Goal: Browse casually: Explore the website without a specific task or goal

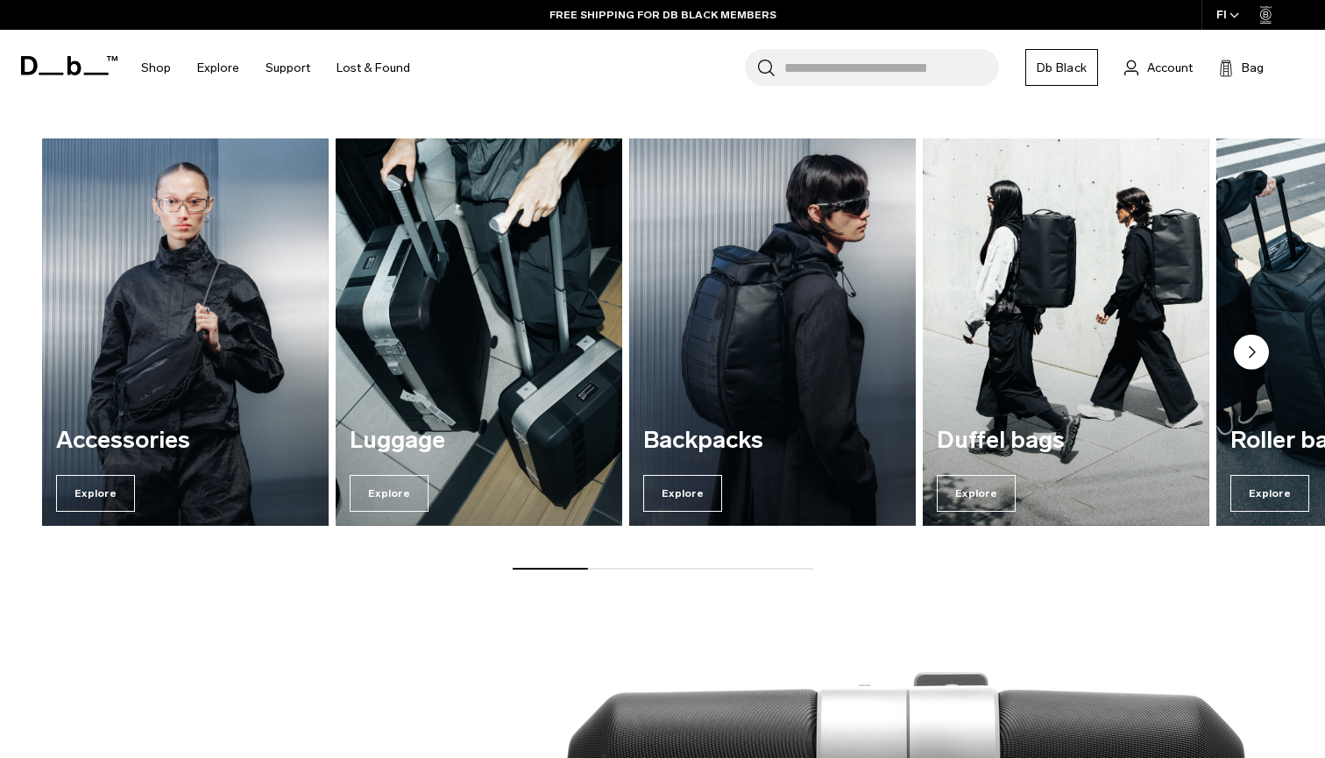
scroll to position [740, 0]
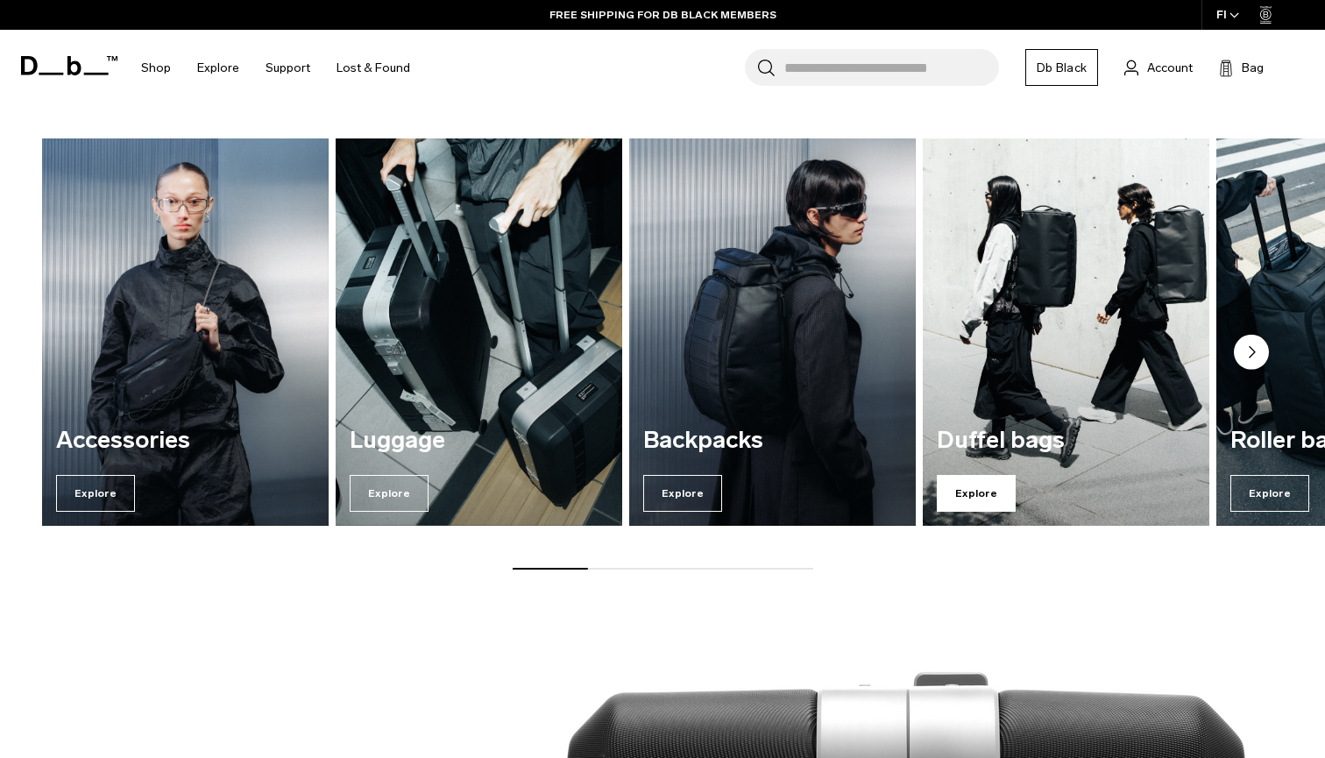
click at [969, 490] on span "Explore" at bounding box center [976, 493] width 79 height 37
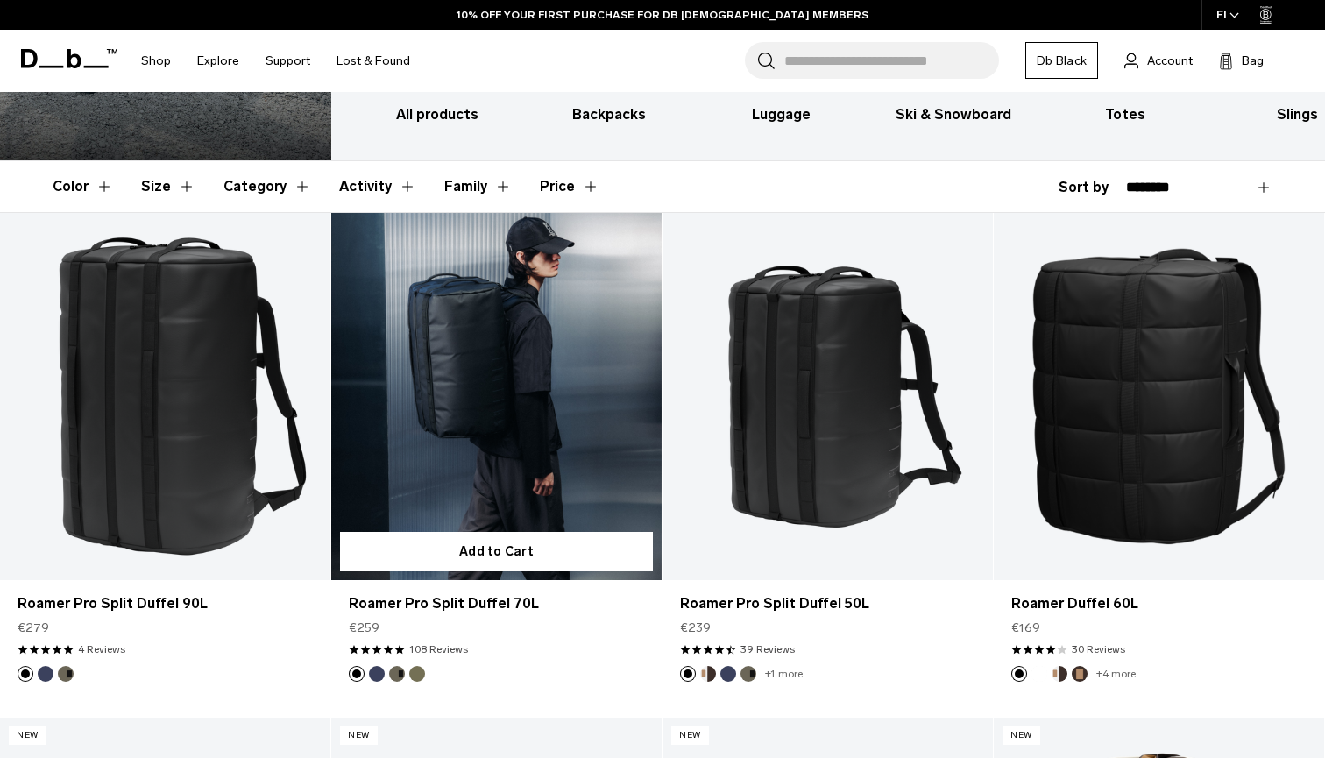
scroll to position [236, 0]
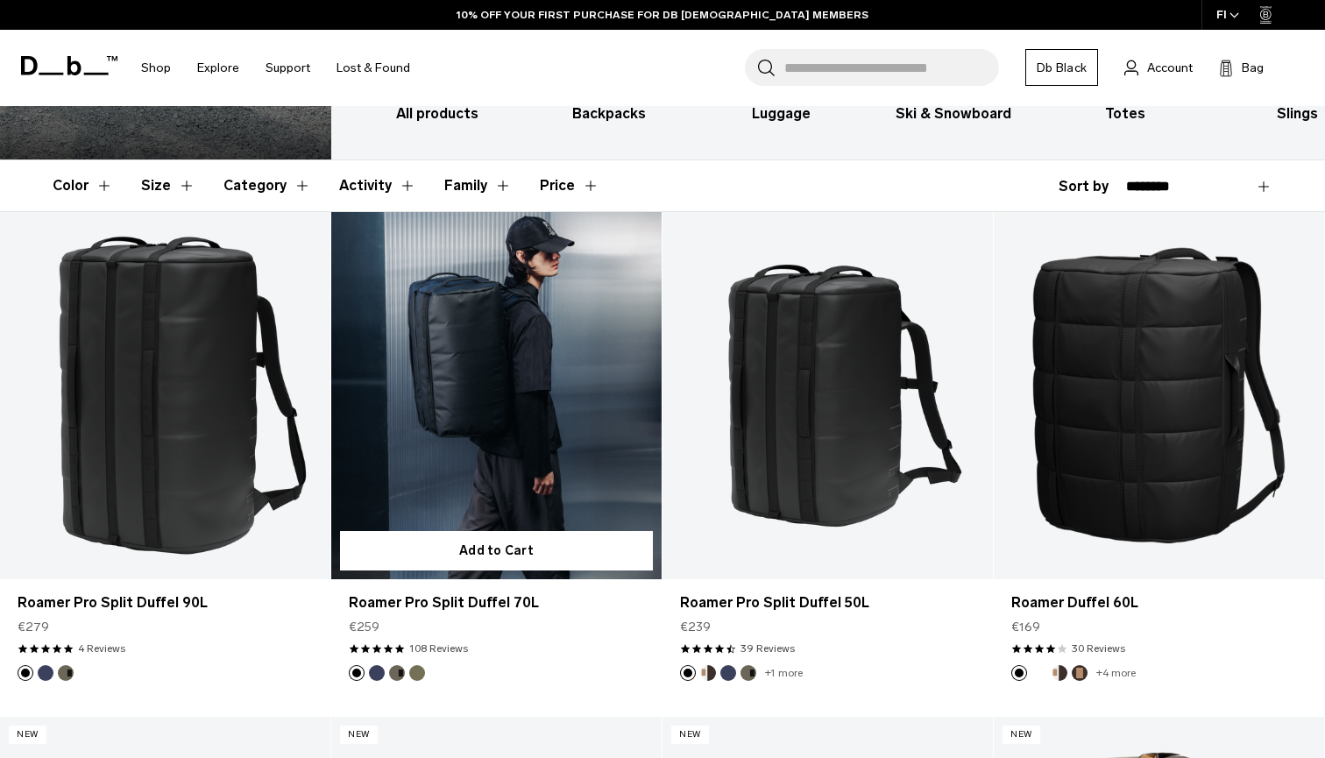
click at [497, 425] on link "Roamer Pro Split Duffel 70L" at bounding box center [496, 395] width 330 height 367
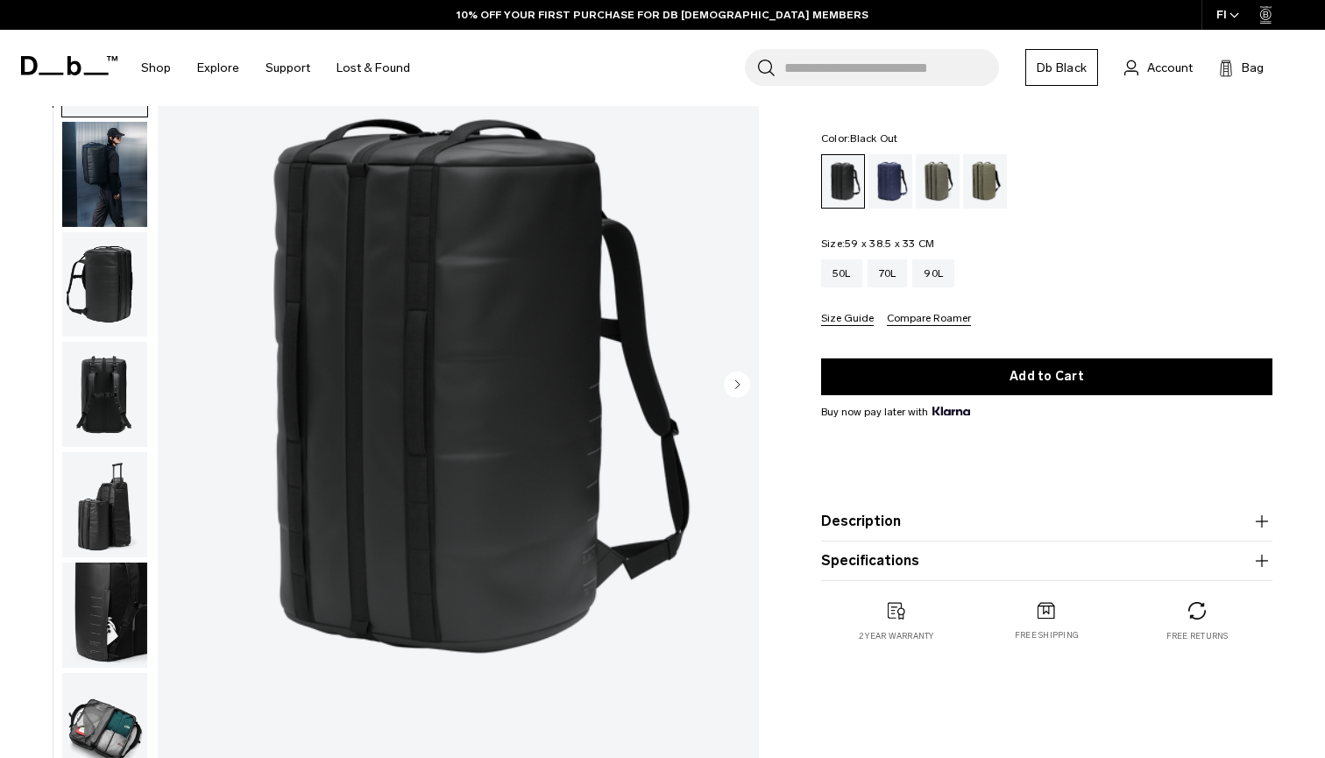
click at [738, 385] on icon "Next slide" at bounding box center [737, 384] width 4 height 8
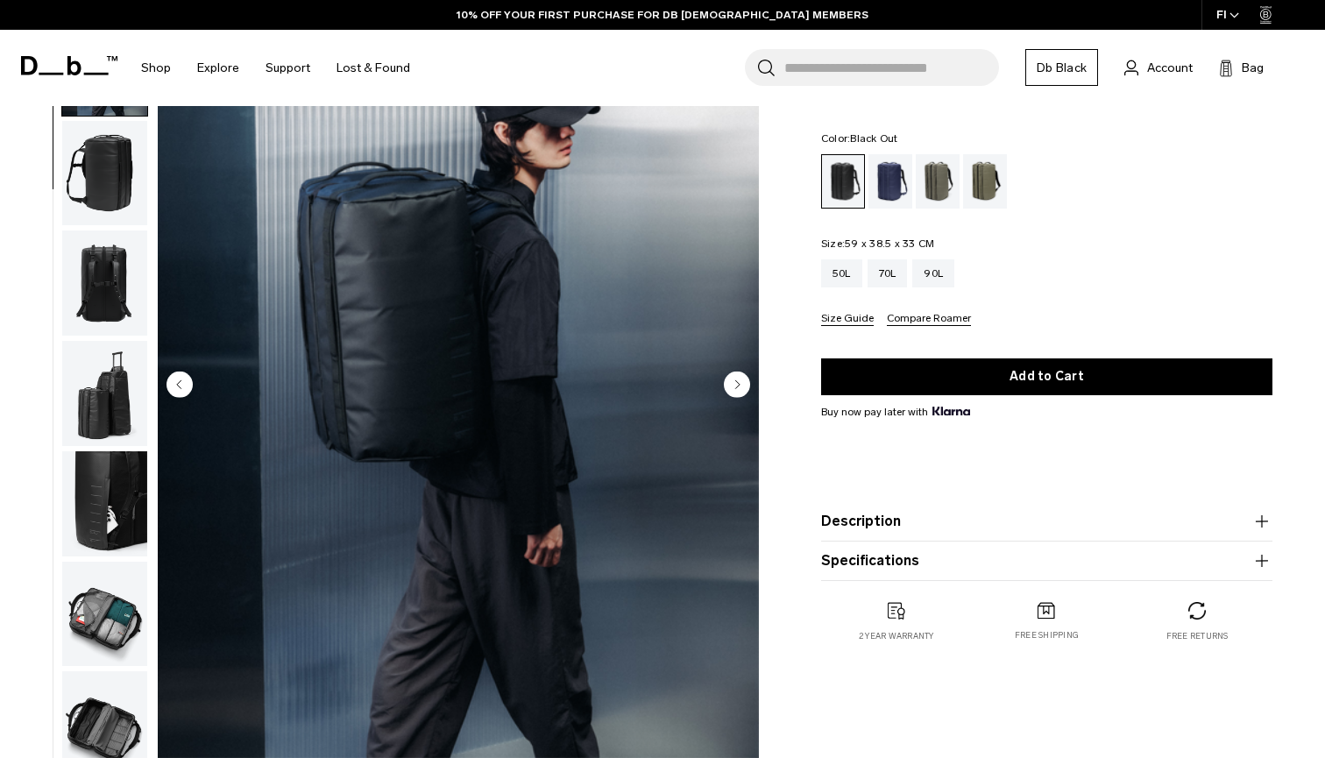
click at [738, 385] on icon "Next slide" at bounding box center [737, 384] width 4 height 8
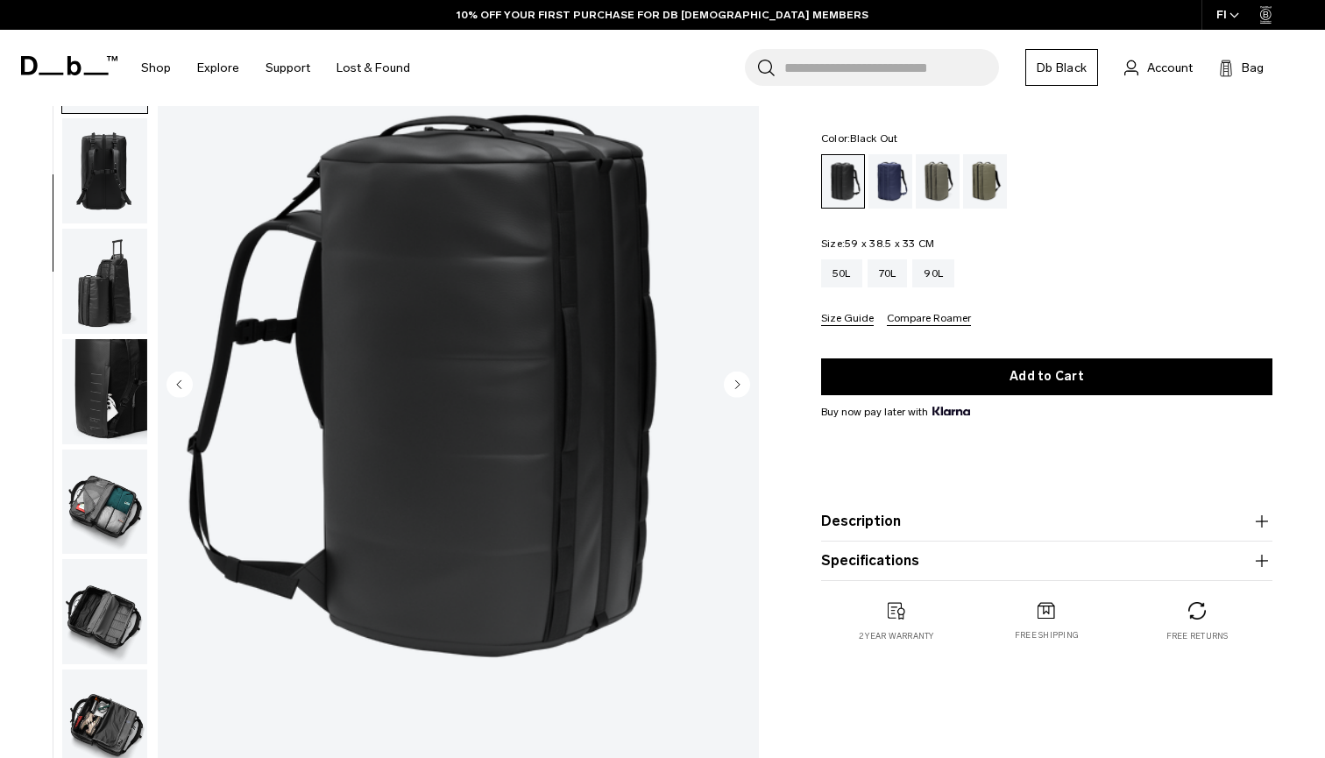
click at [738, 385] on icon "Next slide" at bounding box center [737, 384] width 4 height 8
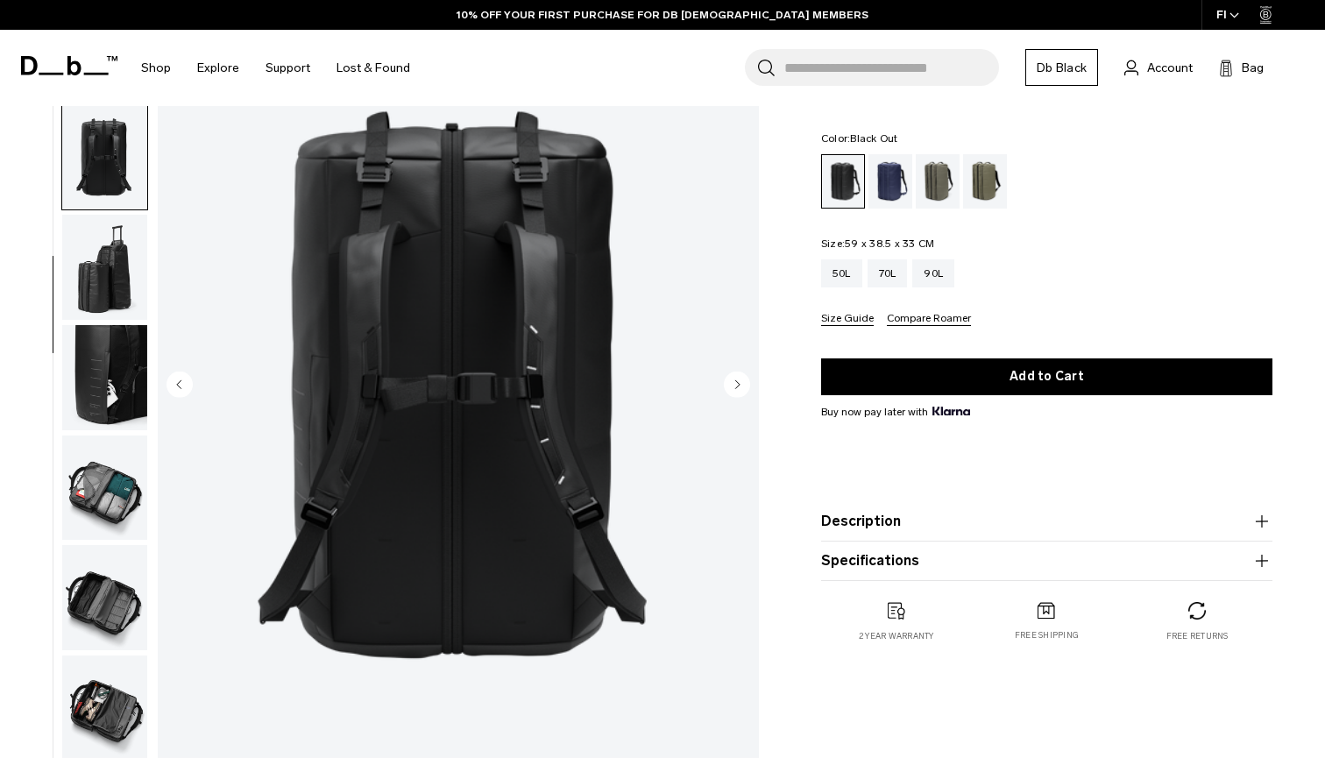
click at [738, 385] on icon "Next slide" at bounding box center [737, 384] width 4 height 8
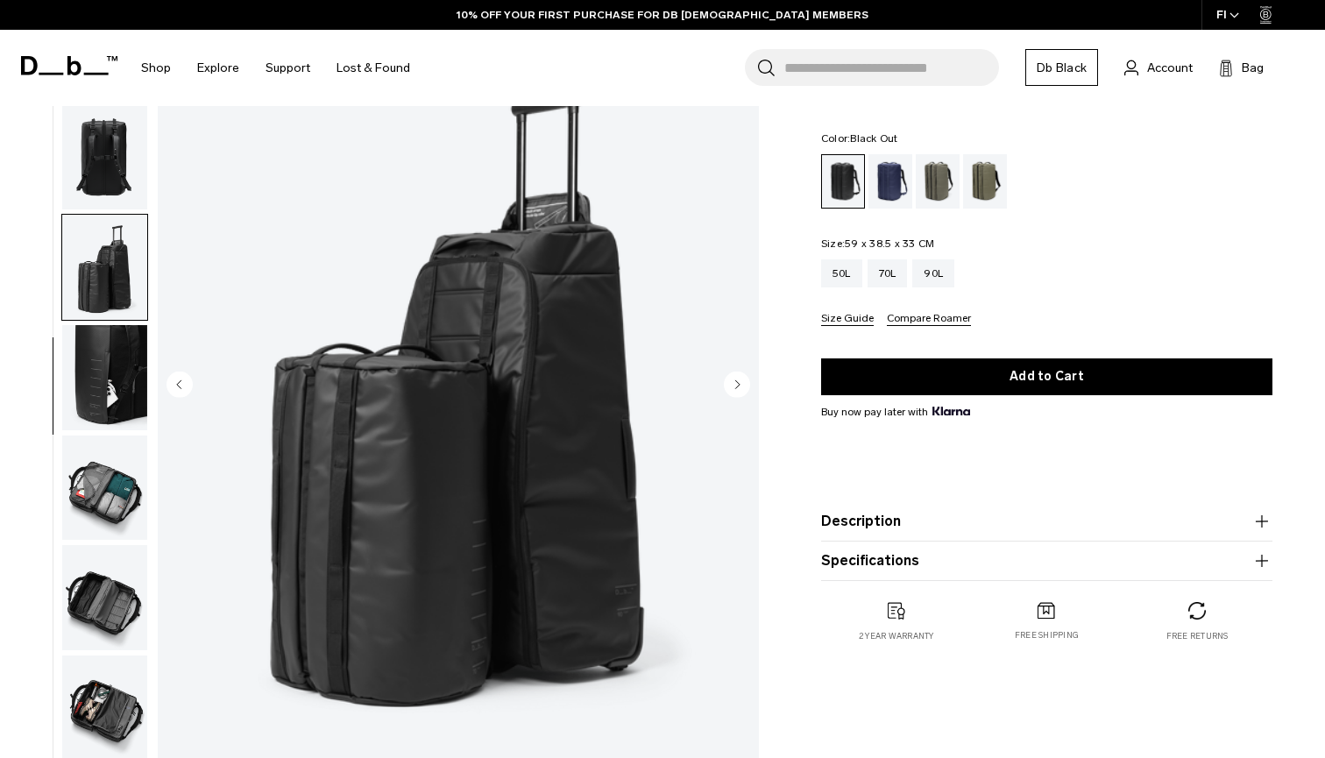
click at [738, 385] on icon "Next slide" at bounding box center [737, 384] width 4 height 8
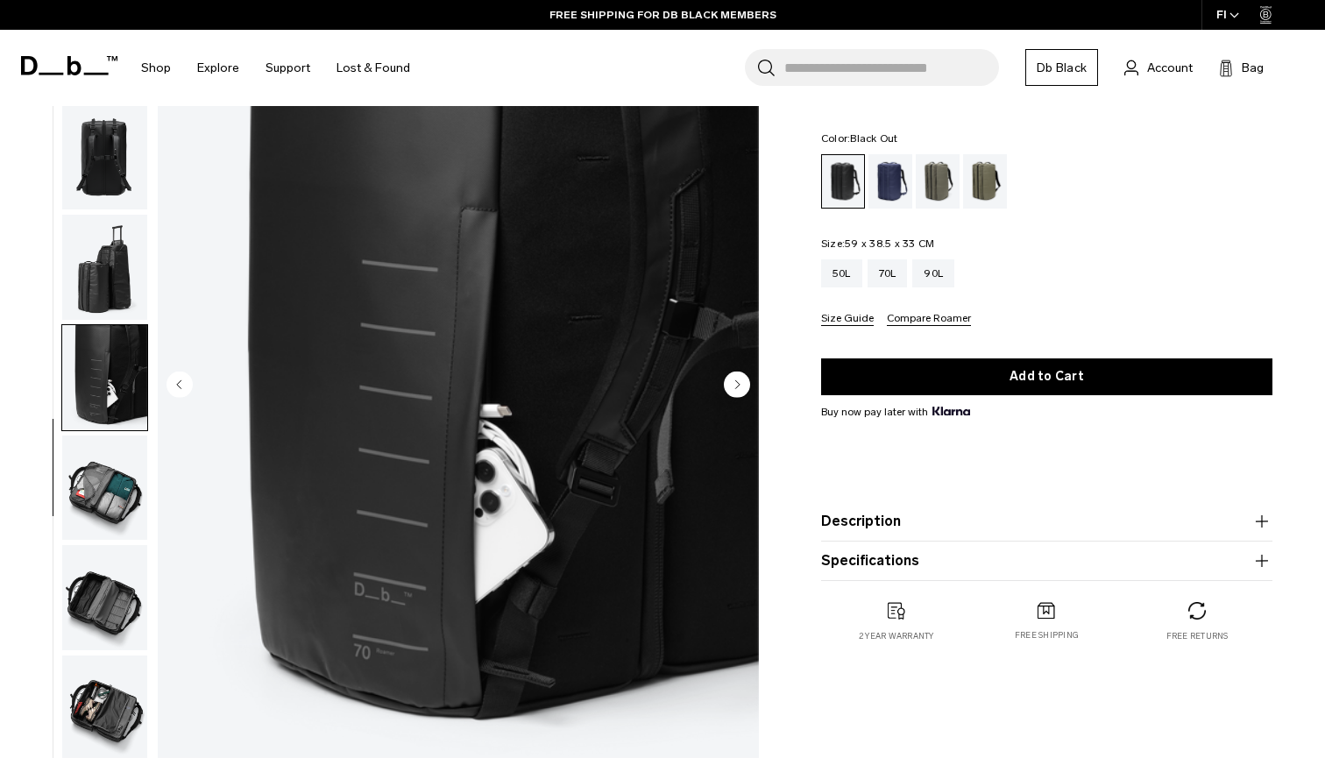
click at [738, 385] on icon "Next slide" at bounding box center [737, 384] width 4 height 8
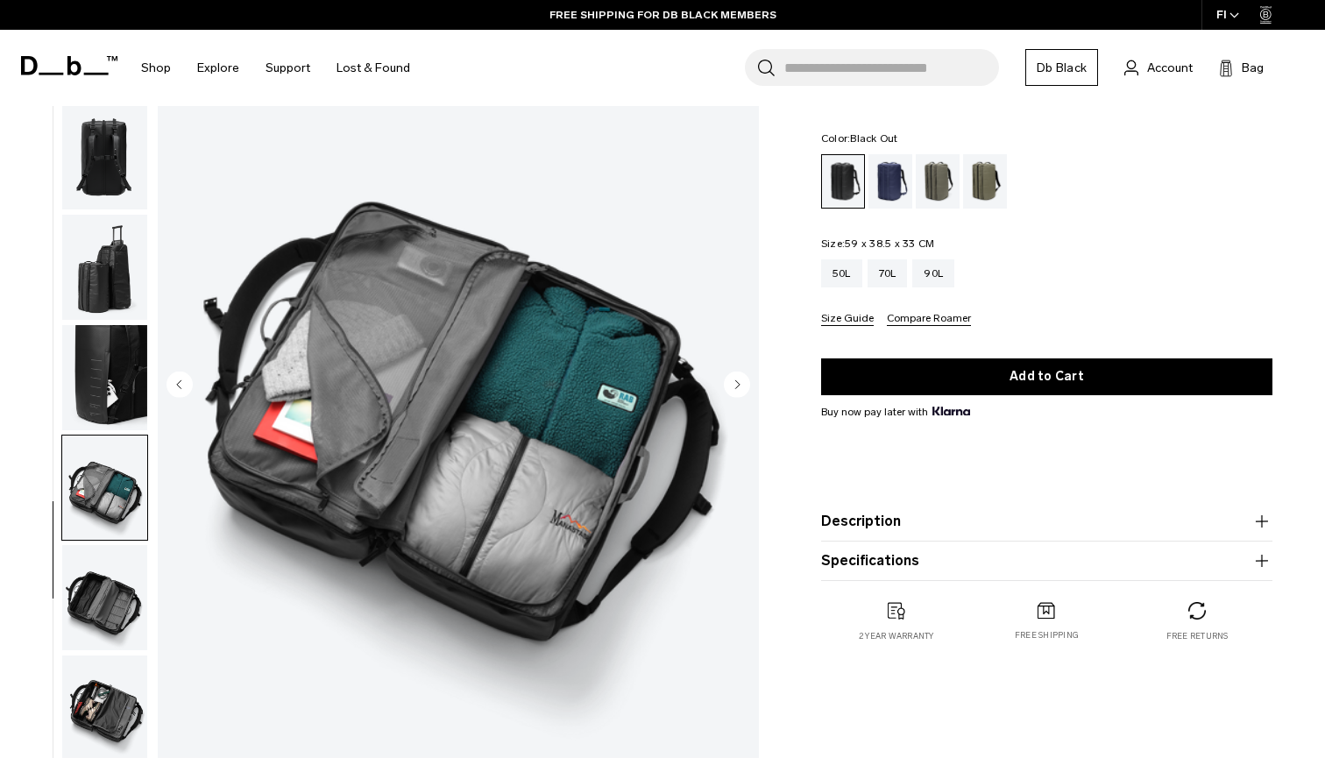
click at [738, 385] on icon "Next slide" at bounding box center [737, 384] width 4 height 8
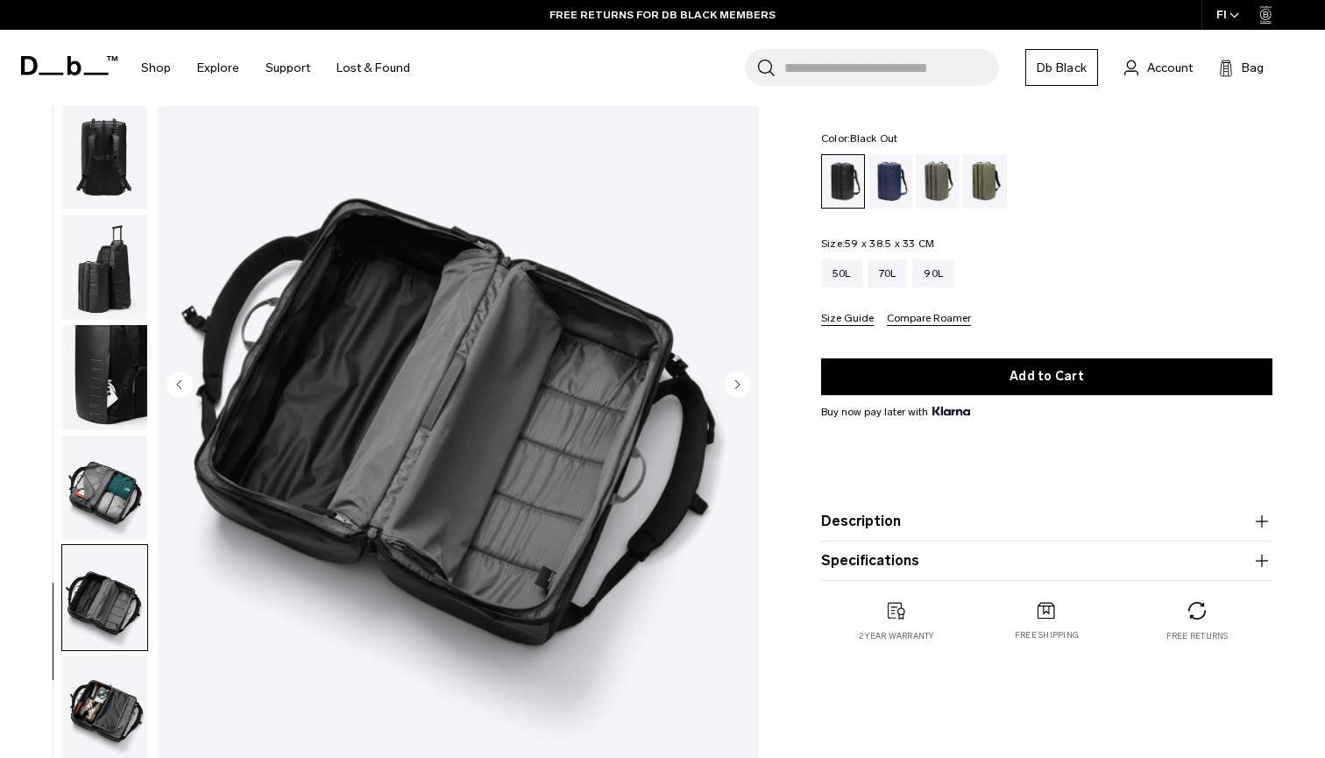
click at [183, 383] on circle "Previous slide" at bounding box center [180, 384] width 26 height 26
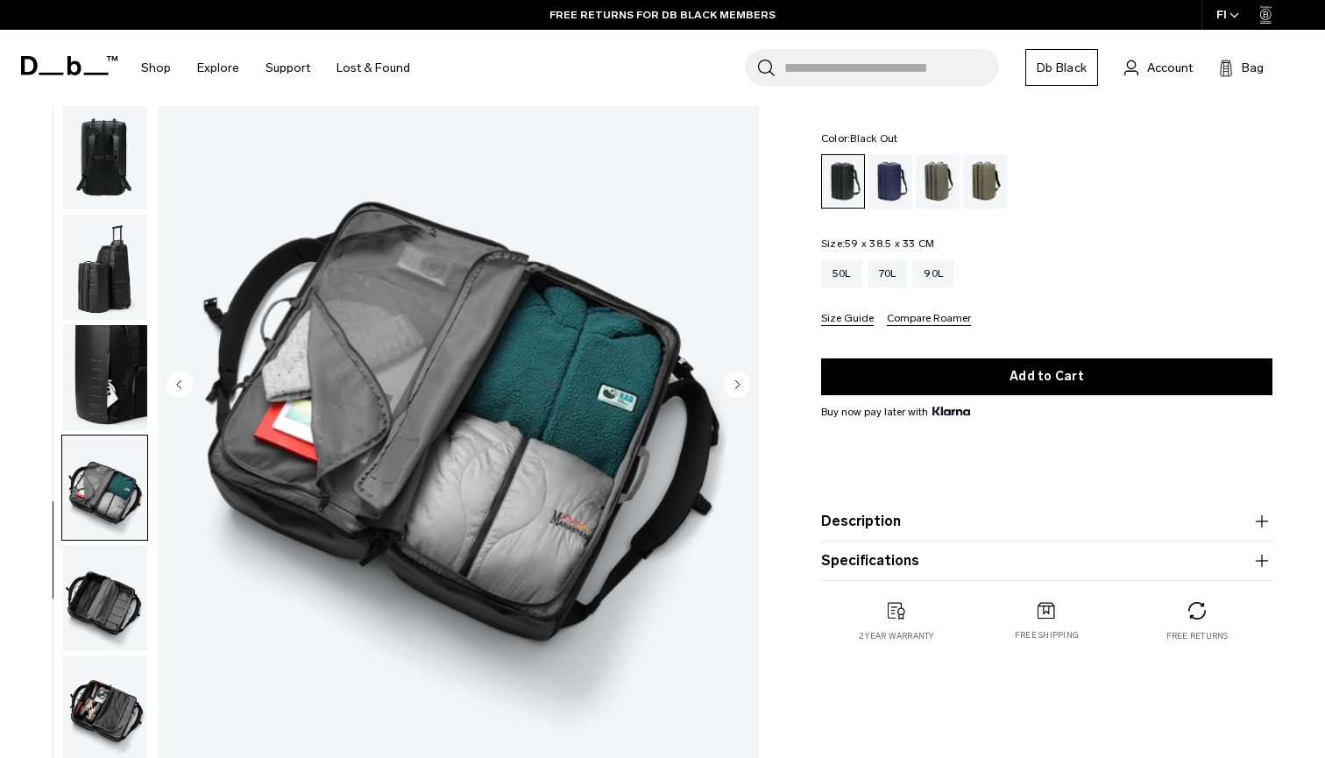
click at [182, 383] on circle "Previous slide" at bounding box center [180, 384] width 26 height 26
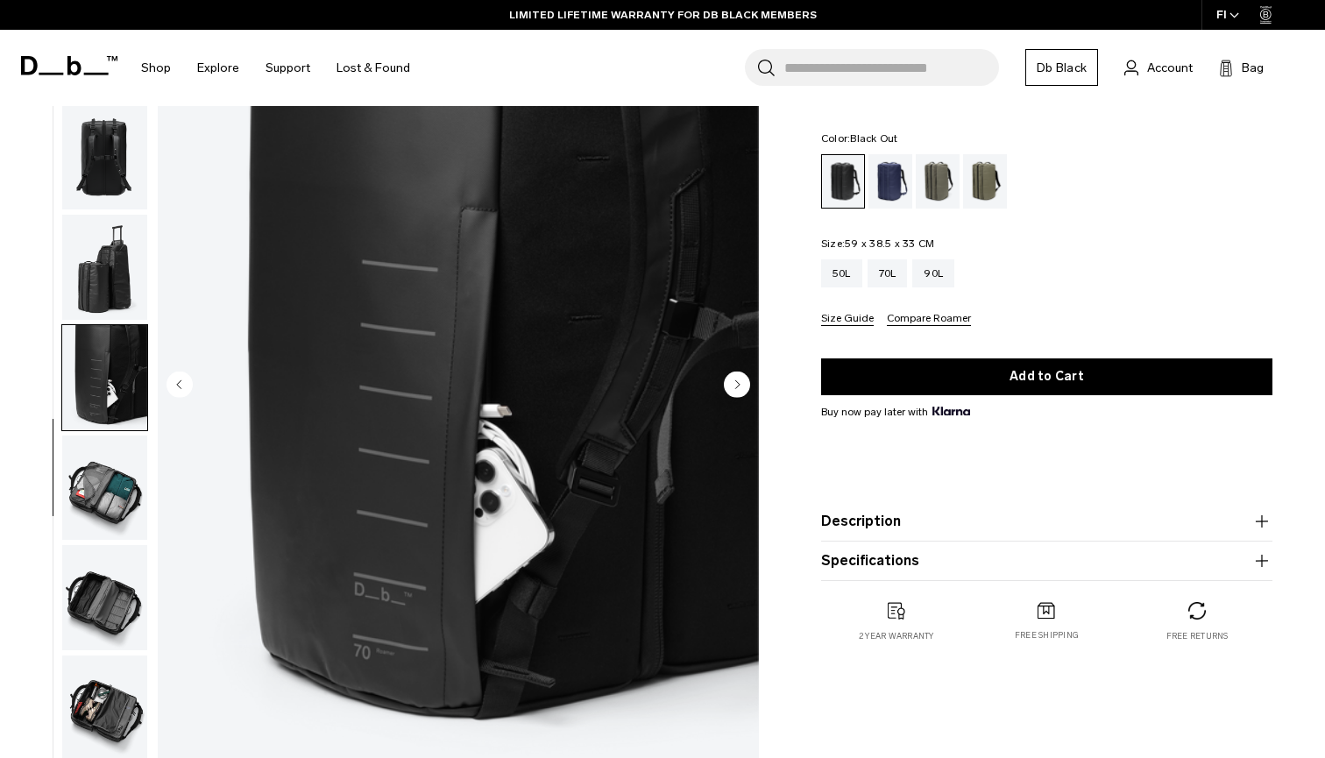
click at [737, 380] on circle "Next slide" at bounding box center [737, 384] width 26 height 26
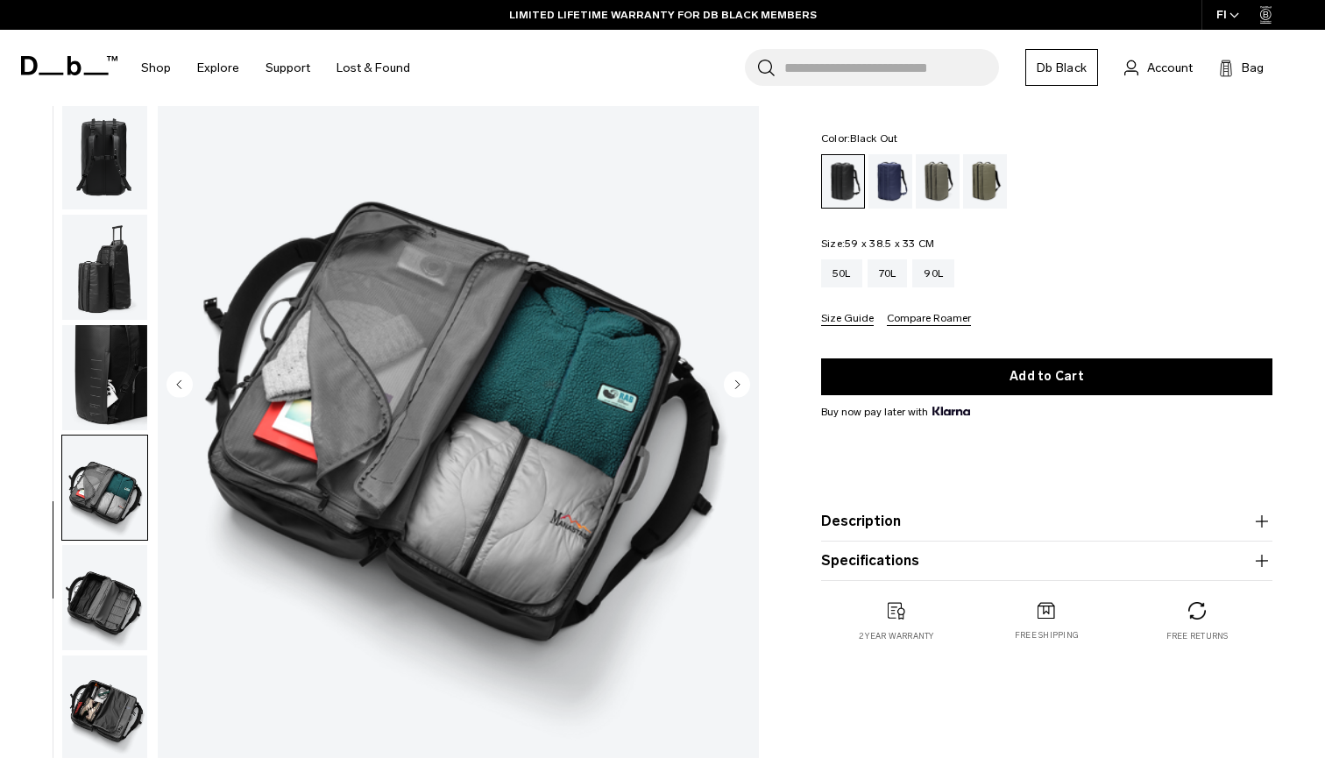
click at [737, 380] on circle "Next slide" at bounding box center [737, 384] width 26 height 26
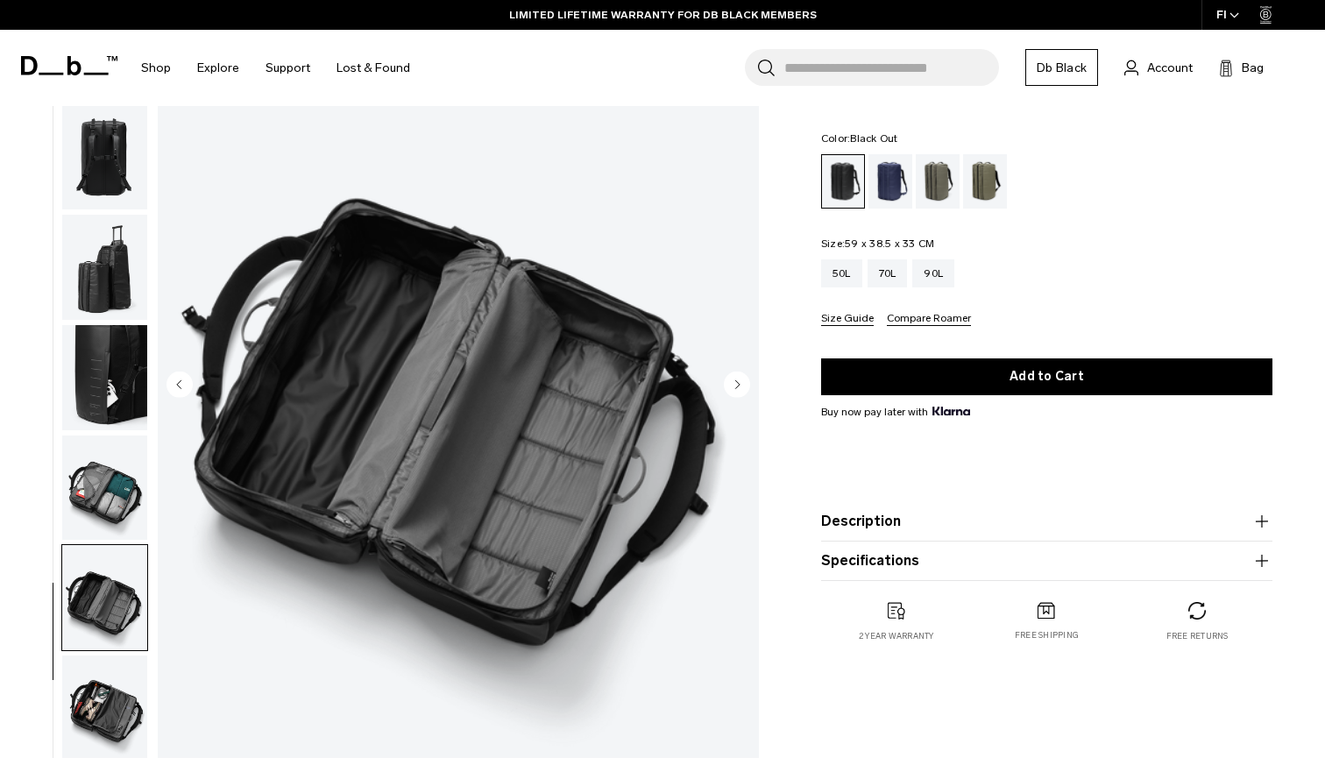
click at [737, 380] on circle "Next slide" at bounding box center [737, 384] width 26 height 26
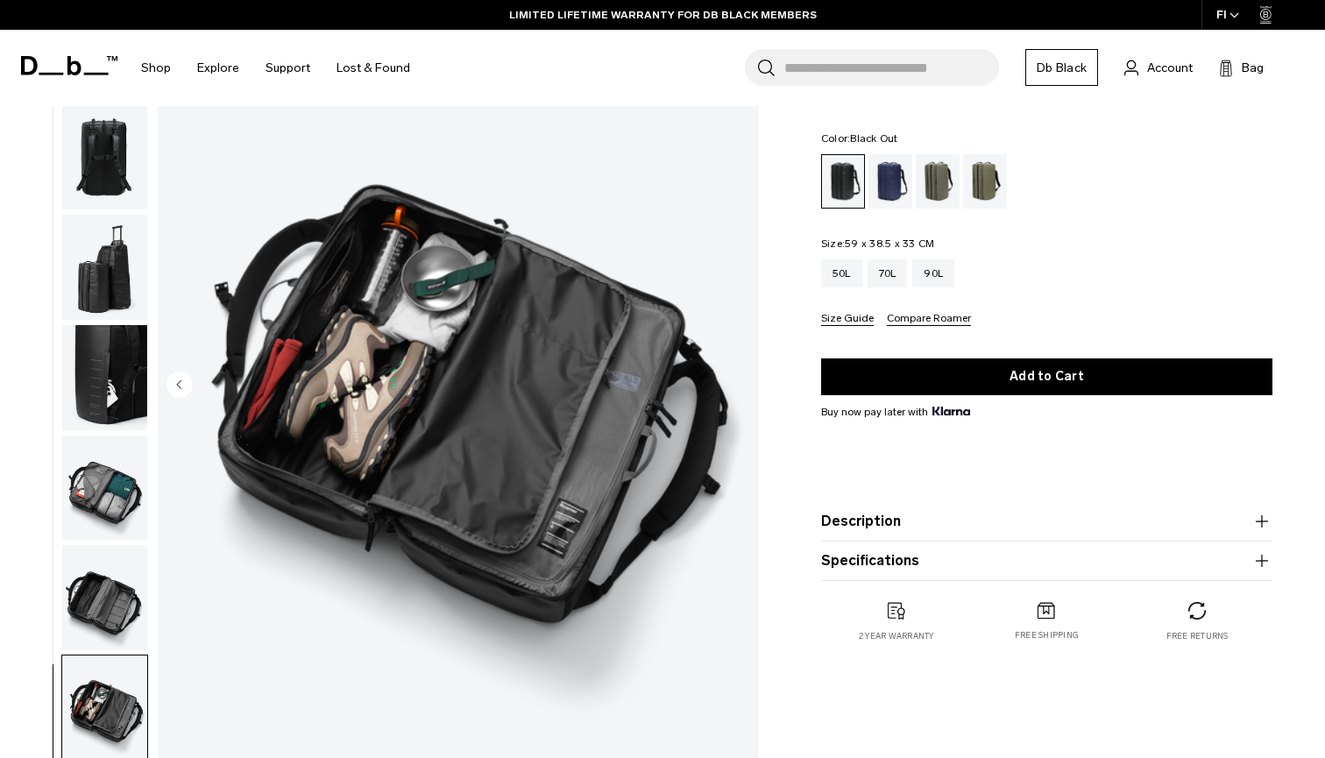
click at [737, 380] on img "9 / 9" at bounding box center [458, 386] width 601 height 751
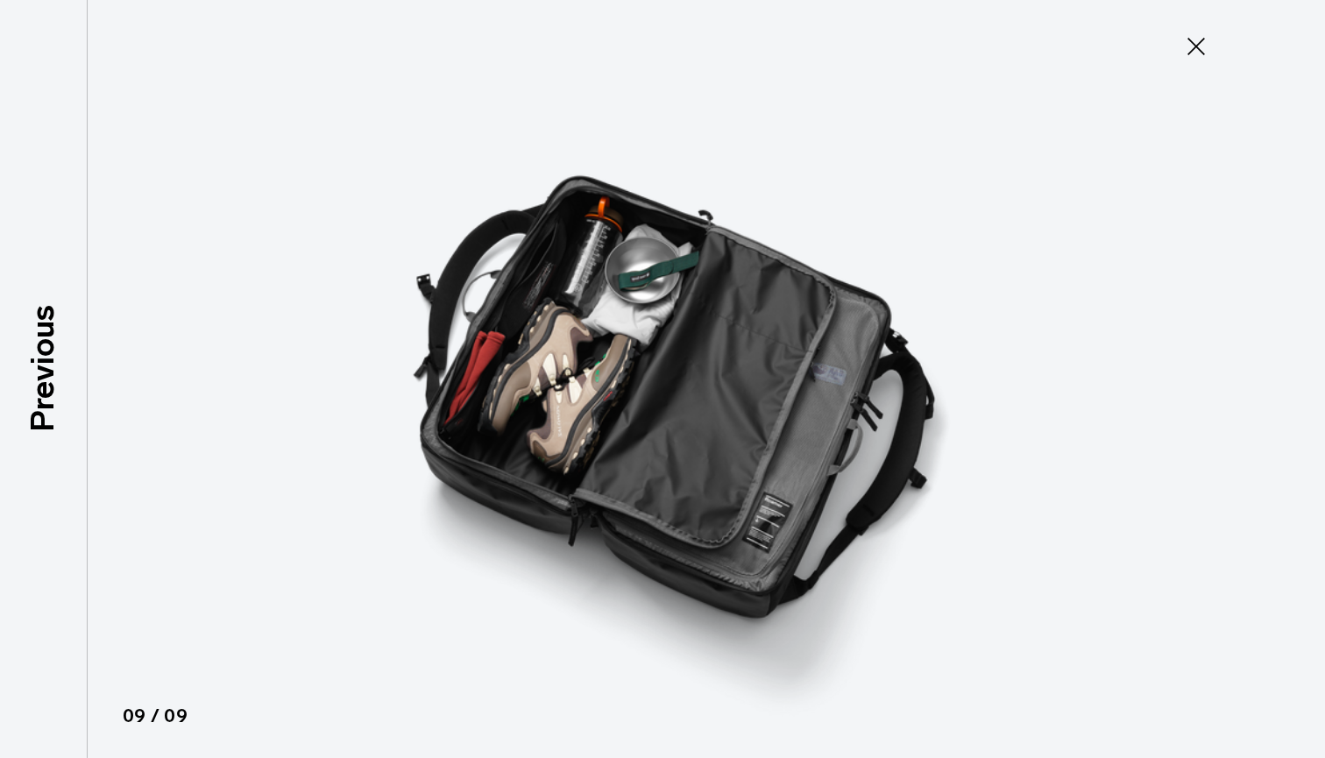
click at [1197, 39] on icon at bounding box center [1196, 46] width 28 height 28
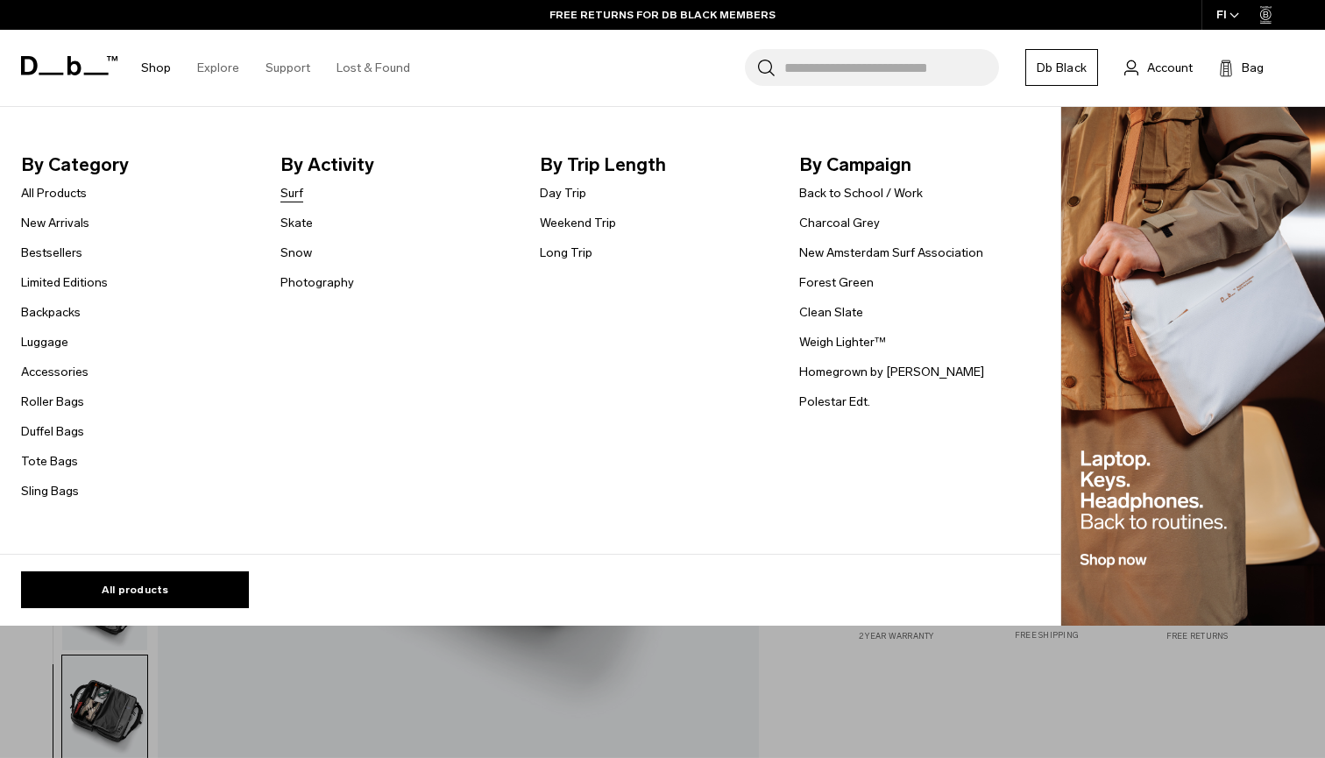
click at [298, 195] on link "Surf" at bounding box center [292, 193] width 23 height 18
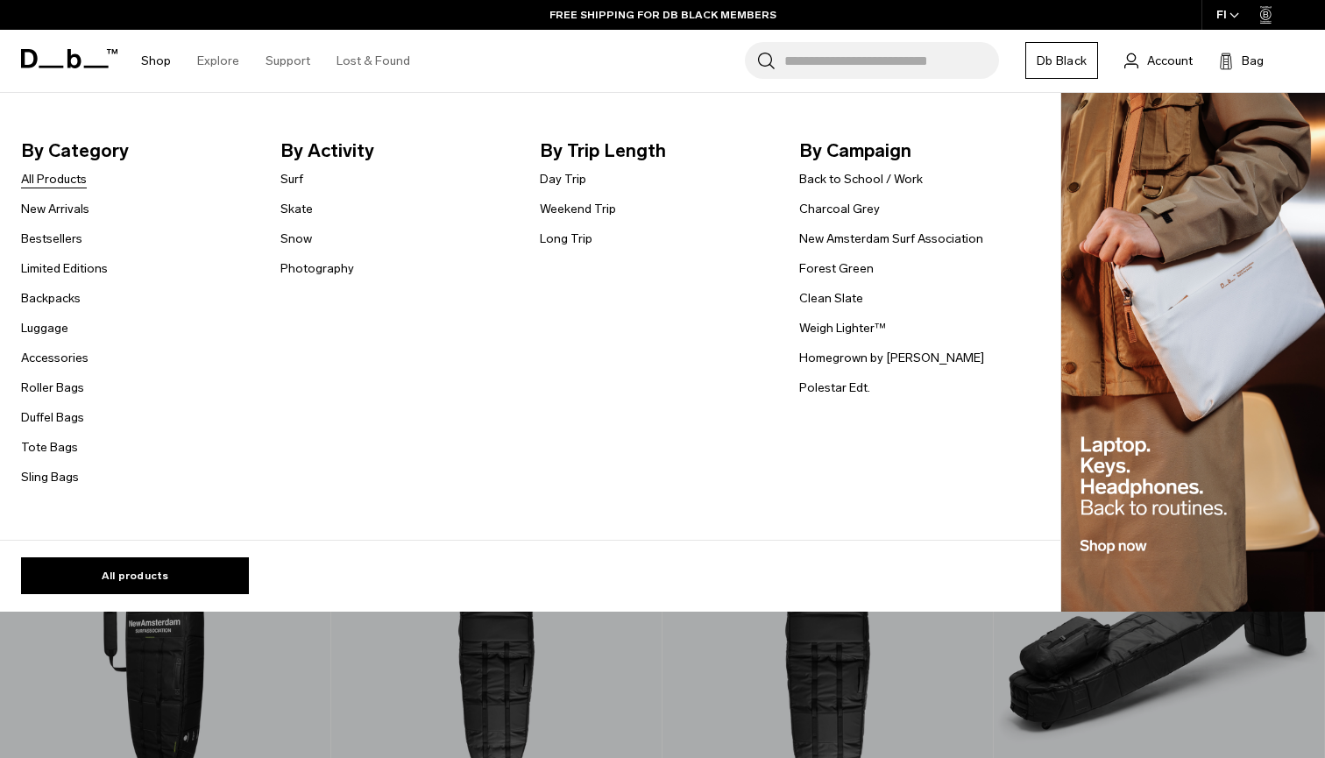
click at [49, 179] on link "All Products" at bounding box center [54, 179] width 66 height 18
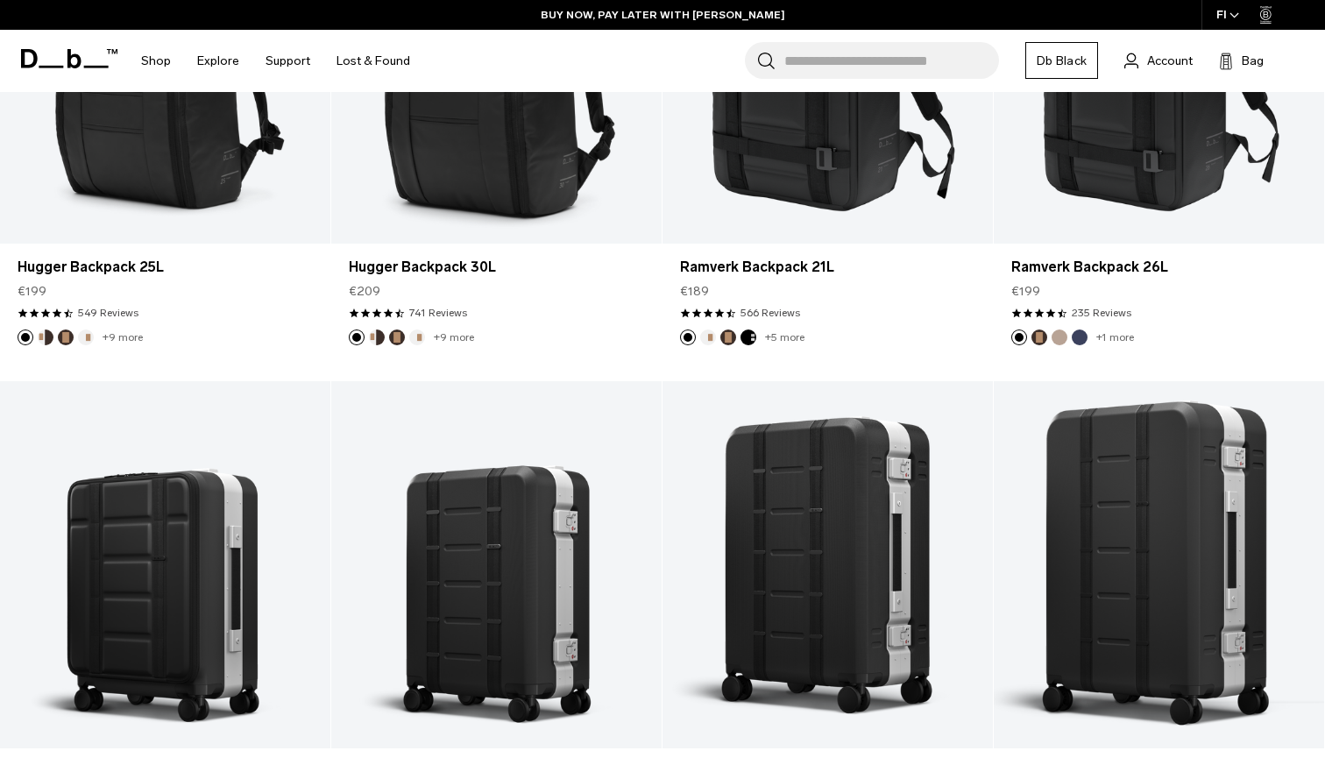
scroll to position [331, 0]
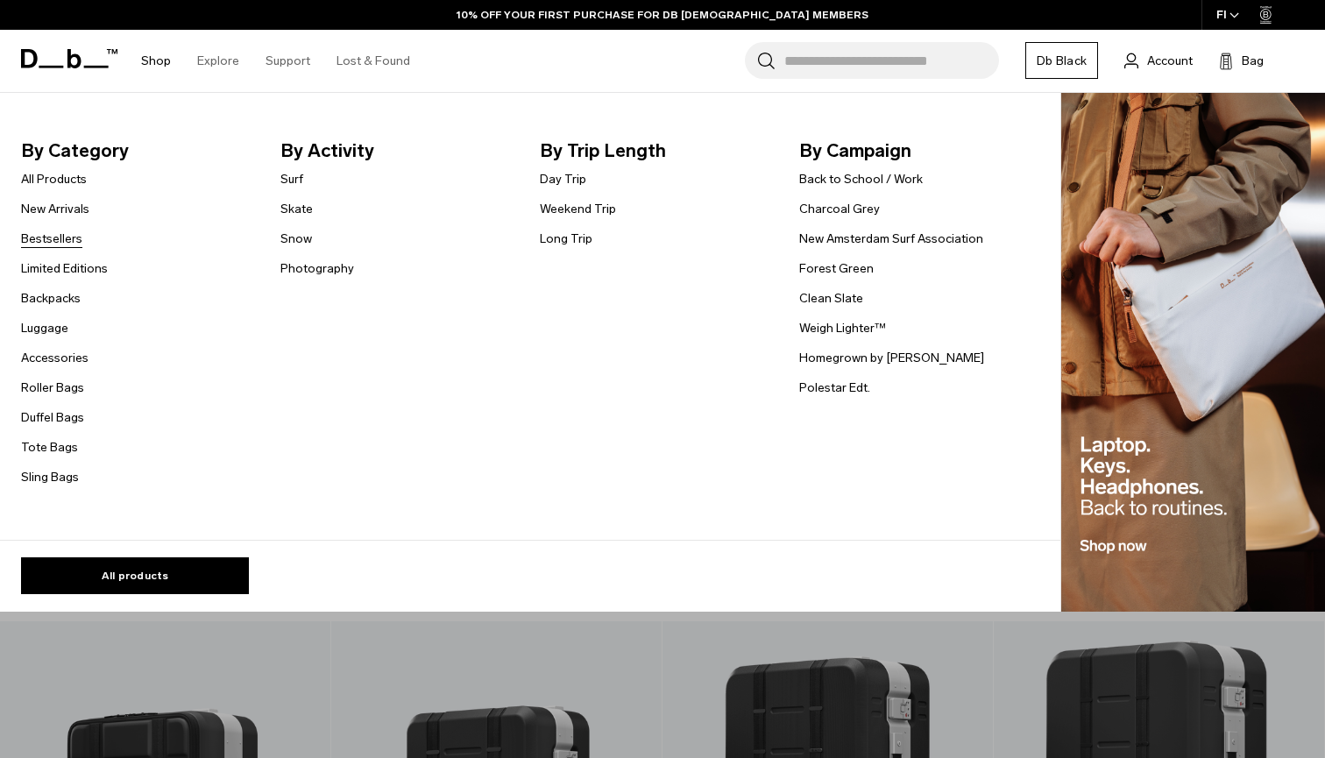
click at [56, 239] on link "Bestsellers" at bounding box center [51, 239] width 61 height 18
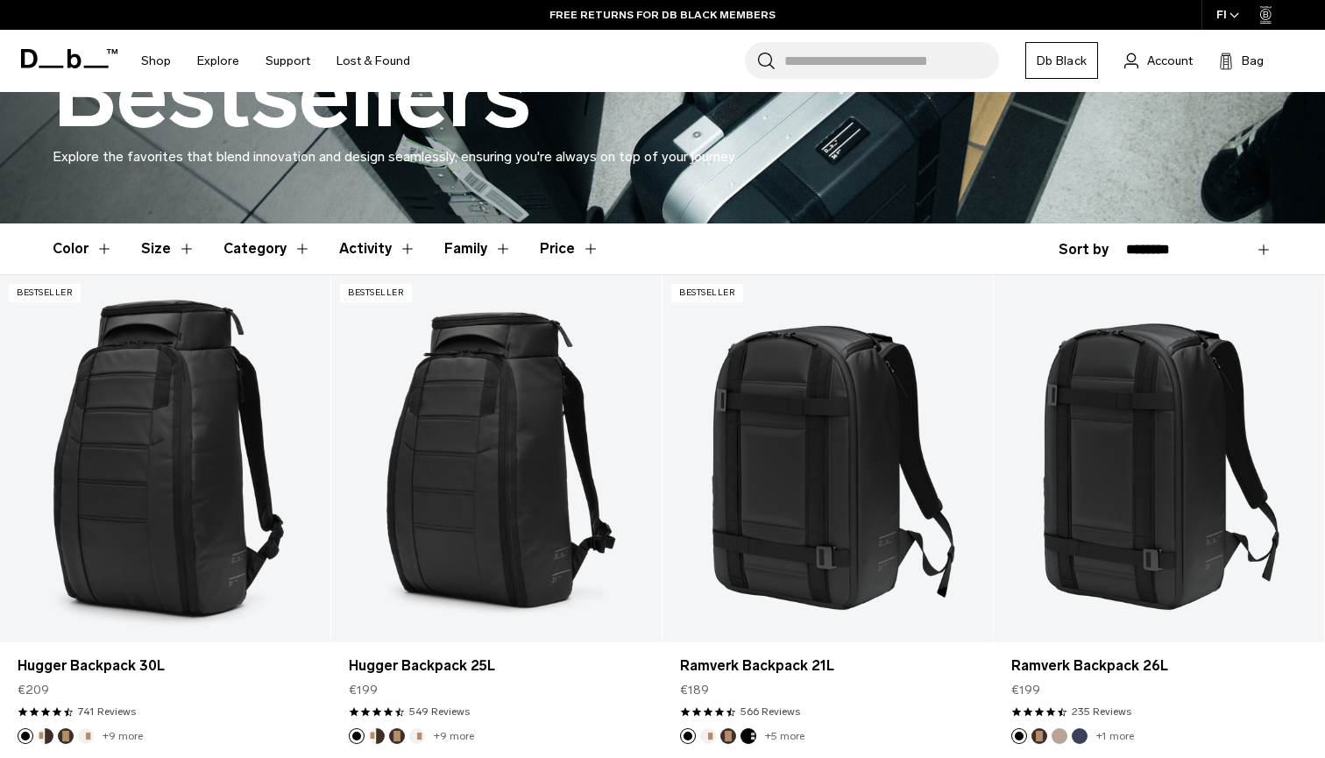
scroll to position [258, 0]
